Goal: Task Accomplishment & Management: Use online tool/utility

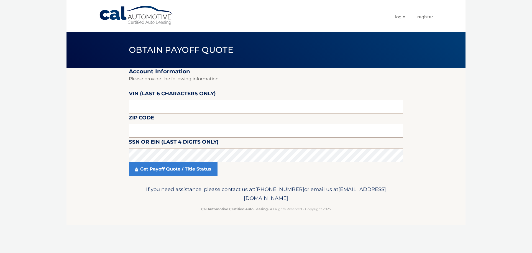
click at [195, 135] on input "text" at bounding box center [266, 131] width 274 height 14
click at [205, 131] on input "text" at bounding box center [266, 131] width 274 height 14
type input "11787"
click at [203, 108] on input "text" at bounding box center [266, 107] width 274 height 14
paste input "140383"
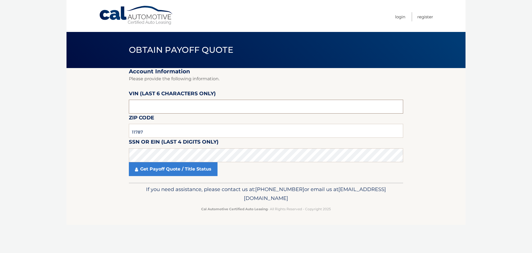
type input "140383"
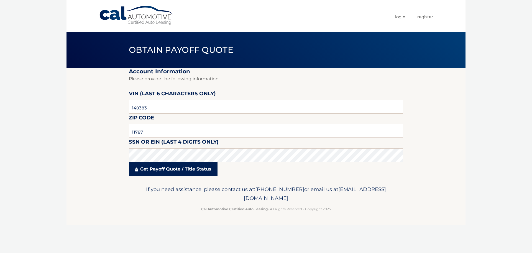
click at [170, 171] on link "Get Payoff Quote / Title Status" at bounding box center [173, 169] width 89 height 14
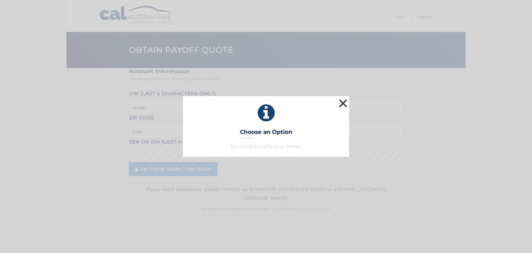
click at [344, 104] on button "×" at bounding box center [343, 103] width 11 height 11
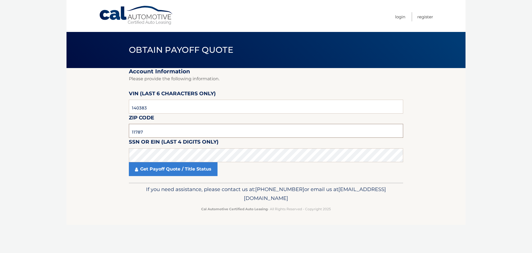
drag, startPoint x: 159, startPoint y: 127, endPoint x: 97, endPoint y: 125, distance: 62.4
click at [97, 125] on section "Account Information Please provide the following information. VIN (last 6 chara…" at bounding box center [266, 125] width 399 height 115
click at [121, 153] on section "Account Information Please provide the following information. VIN (last 6 chara…" at bounding box center [266, 125] width 399 height 115
click button "For Originating Dealer" at bounding box center [0, 0] width 0 height 0
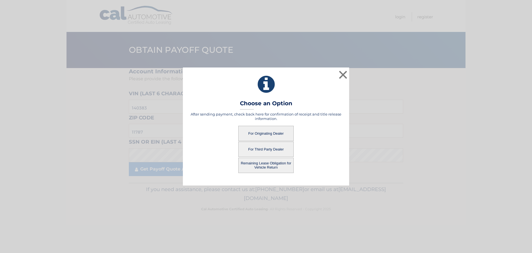
click at [269, 133] on button "For Originating Dealer" at bounding box center [265, 133] width 55 height 15
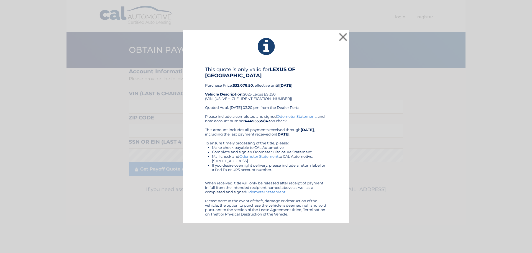
drag, startPoint x: 253, startPoint y: 84, endPoint x: 228, endPoint y: 85, distance: 24.4
click at [228, 85] on div "This quote is only valid for LEXUS OF SMITHTOWN Purchase Price: $32,078.50 , ef…" at bounding box center [266, 90] width 122 height 48
click at [239, 87] on b "$32,078.50" at bounding box center [243, 85] width 20 height 4
drag, startPoint x: 254, startPoint y: 85, endPoint x: 235, endPoint y: 85, distance: 18.9
click at [235, 85] on div "This quote is only valid for LEXUS OF SMITHTOWN Purchase Price: $32,078.50 , ef…" at bounding box center [266, 90] width 122 height 48
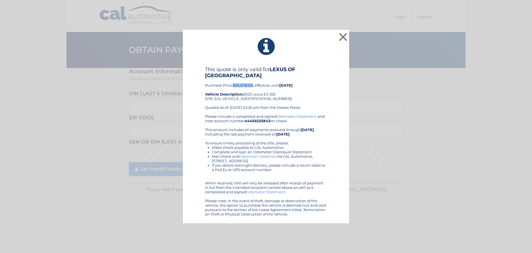
copy b "$32,078.50"
